Goal: Information Seeking & Learning: Find specific fact

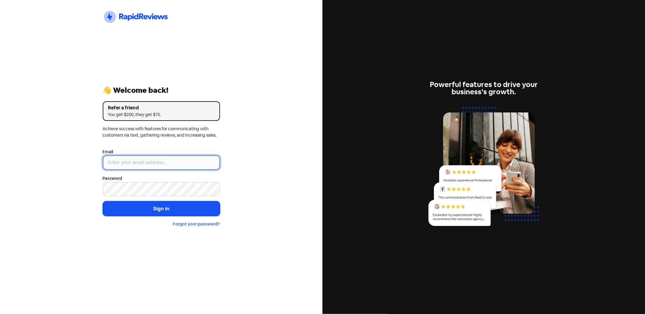
type input "[PERSON_NAME][EMAIL_ADDRESS][DOMAIN_NAME]"
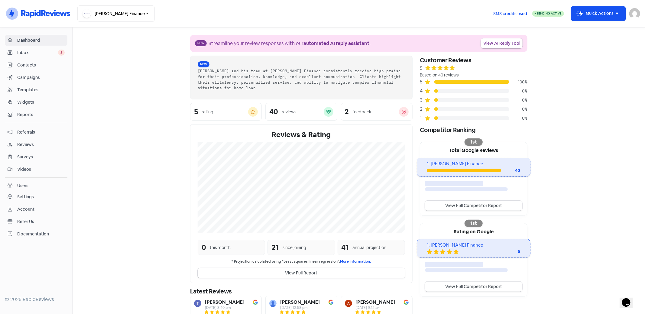
drag, startPoint x: 25, startPoint y: 63, endPoint x: 119, endPoint y: 109, distance: 104.8
click at [25, 63] on span "Contacts" at bounding box center [40, 65] width 47 height 6
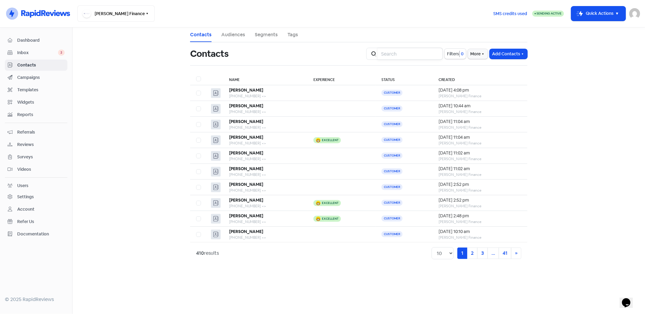
click at [401, 54] on input "search" at bounding box center [410, 54] width 65 height 12
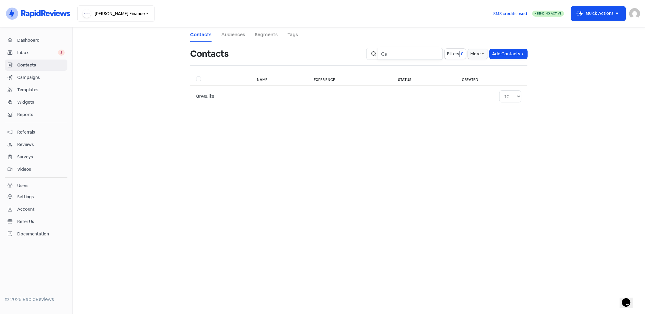
type input "C"
type input "N"
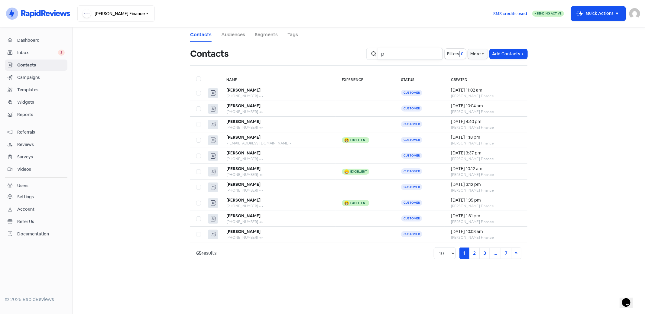
type input "p"
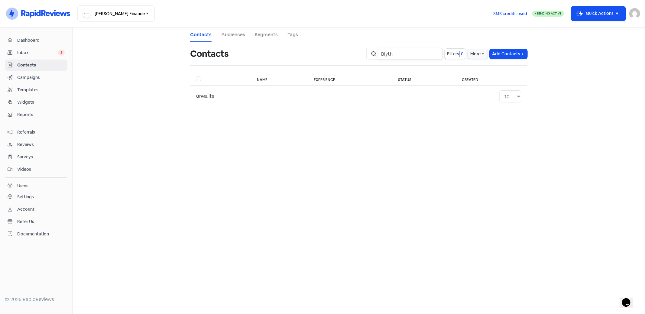
type input "Blyth"
click at [28, 63] on span "Contacts" at bounding box center [40, 65] width 47 height 6
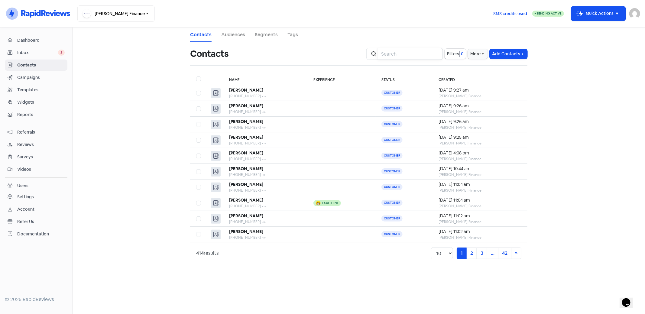
click at [388, 54] on input "search" at bounding box center [410, 54] width 65 height 12
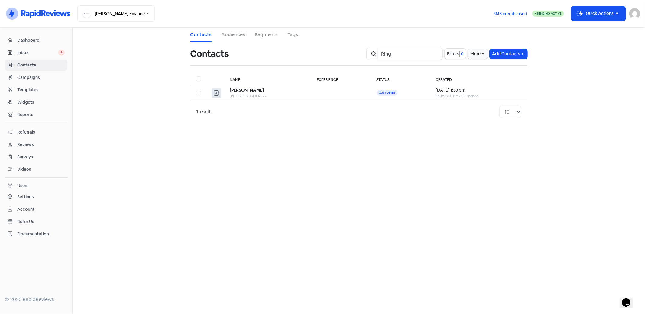
type input "Ring"
click at [25, 63] on span "Contacts" at bounding box center [40, 65] width 47 height 6
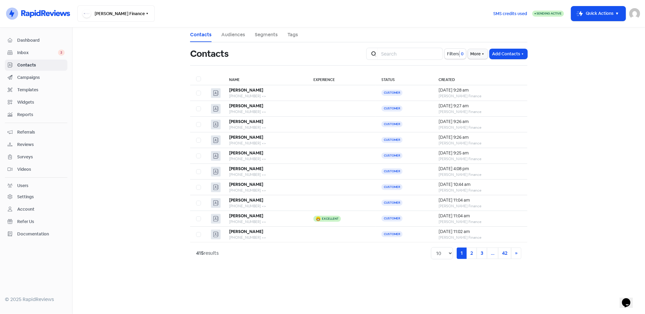
click at [634, 12] on img at bounding box center [635, 13] width 11 height 11
drag, startPoint x: 609, startPoint y: 55, endPoint x: 619, endPoint y: 15, distance: 41.7
click at [609, 55] on link "Sign out" at bounding box center [587, 56] width 106 height 10
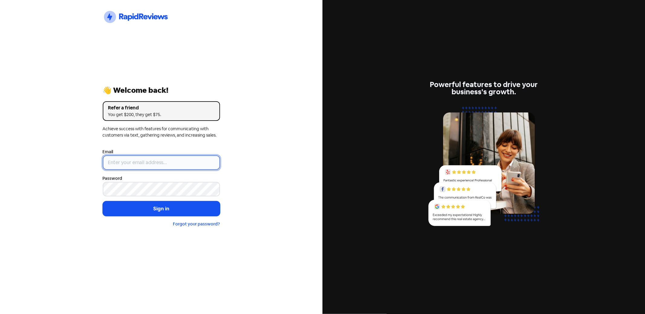
type input "[PERSON_NAME][EMAIL_ADDRESS][DOMAIN_NAME]"
